Goal: Task Accomplishment & Management: Use online tool/utility

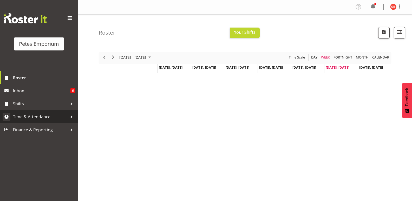
click at [34, 117] on span "Time & Attendance" at bounding box center [40, 117] width 55 height 8
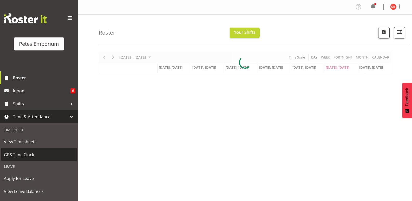
click at [27, 151] on span "GPS Time Clock" at bounding box center [39, 155] width 70 height 8
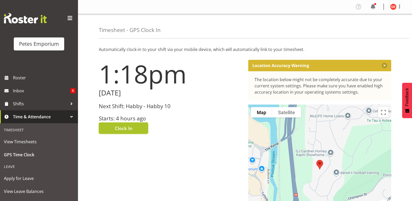
click at [135, 128] on button "Clock In" at bounding box center [123, 127] width 49 height 11
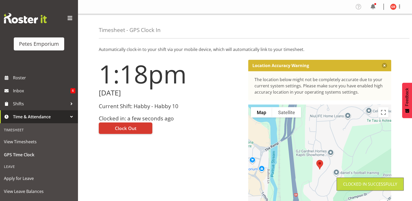
click at [392, 4] on img at bounding box center [393, 7] width 6 height 6
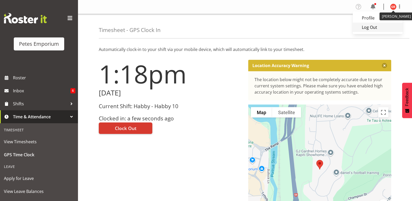
click at [373, 25] on link "Log Out" at bounding box center [377, 27] width 50 height 9
